Goal: Information Seeking & Learning: Learn about a topic

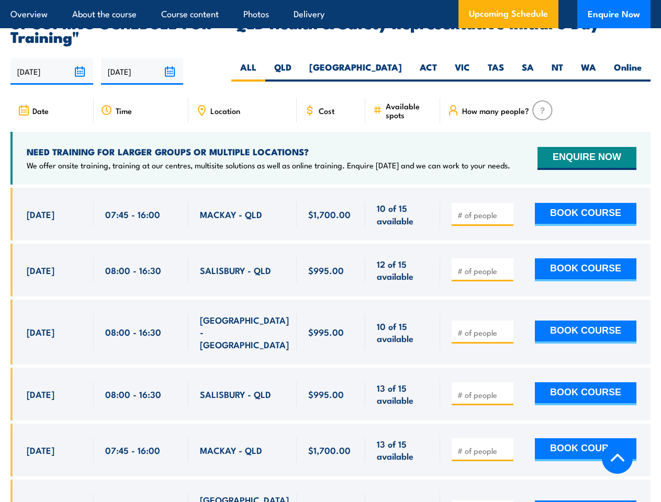
scroll to position [1886, 0]
click at [330, 0] on article "Overview About the course Course content Photos Delivery Upcoming Schedule Enqu…" at bounding box center [330, 14] width 640 height 28
click at [52, 58] on input "[DATE]" at bounding box center [51, 71] width 83 height 27
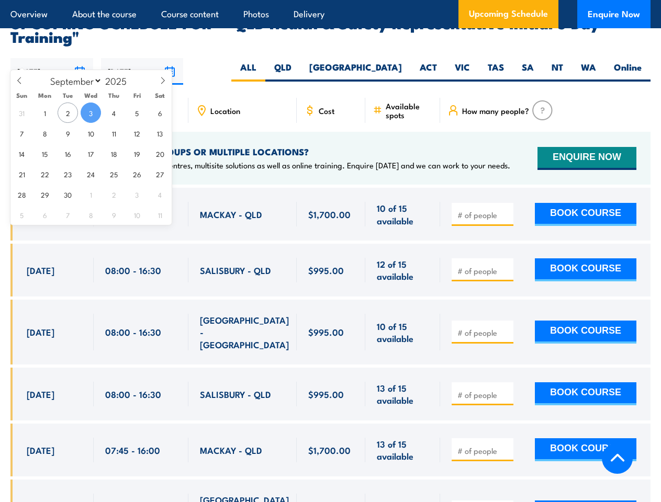
click at [142, 58] on input "[DATE]" at bounding box center [142, 71] width 83 height 27
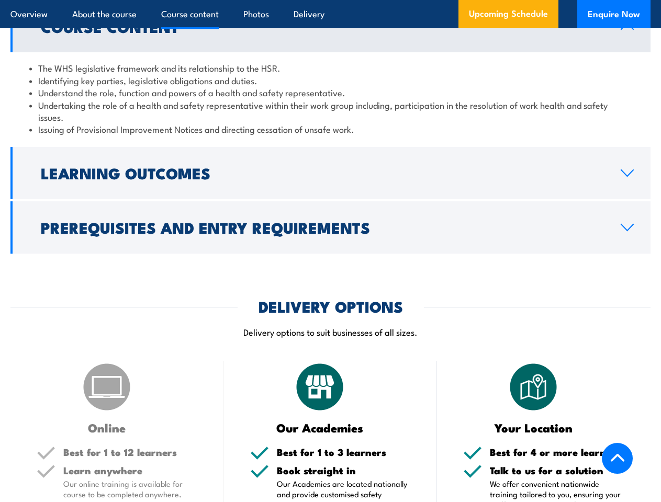
click at [330, 0] on article "Overview About the course Course content Photos Delivery Upcoming Schedule Enqu…" at bounding box center [330, 14] width 640 height 28
click at [330, 173] on h2 "Learning Outcomes" at bounding box center [322, 173] width 563 height 14
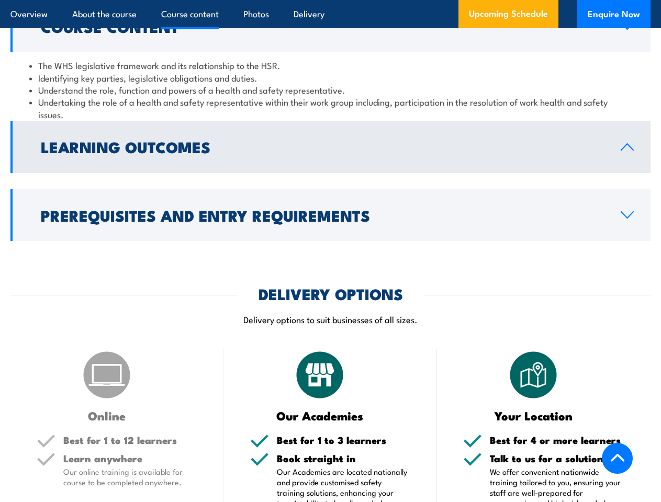
click at [330, 228] on link "Prerequisites and Entry Requirements" at bounding box center [330, 215] width 640 height 52
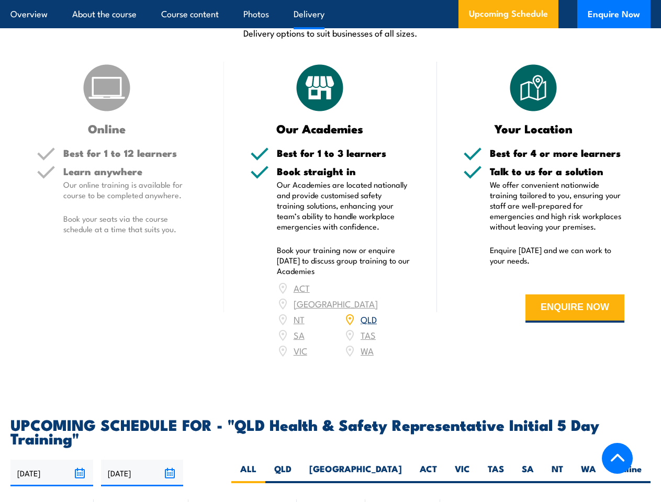
click at [330, 0] on article "Overview About the course Course content Photos Delivery Upcoming Schedule Enqu…" at bounding box center [330, 14] width 640 height 28
click at [52, 460] on input "[DATE]" at bounding box center [51, 473] width 83 height 27
click at [142, 460] on input "[DATE]" at bounding box center [142, 473] width 83 height 27
